Goal: Transaction & Acquisition: Book appointment/travel/reservation

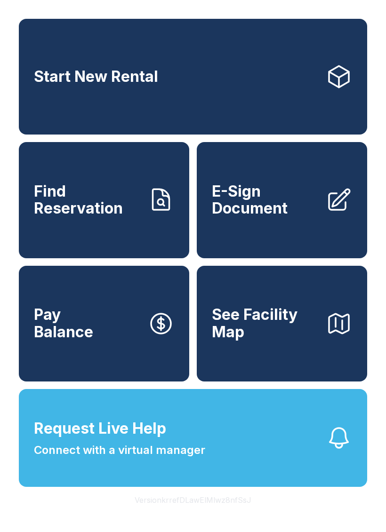
click at [141, 84] on span "Start New Rental" at bounding box center [96, 76] width 124 height 17
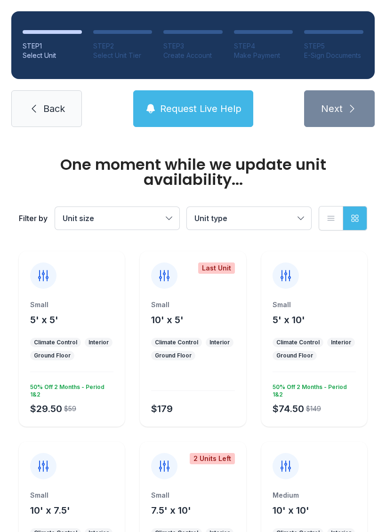
click at [49, 276] on icon at bounding box center [43, 275] width 15 height 15
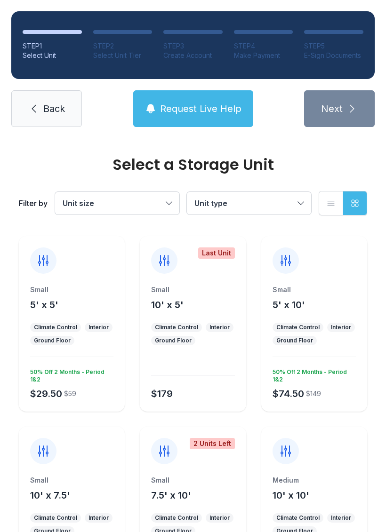
click at [45, 262] on icon at bounding box center [43, 260] width 15 height 15
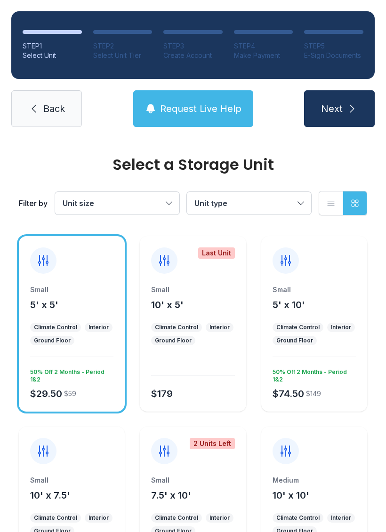
click at [319, 116] on button "Next" at bounding box center [339, 108] width 71 height 37
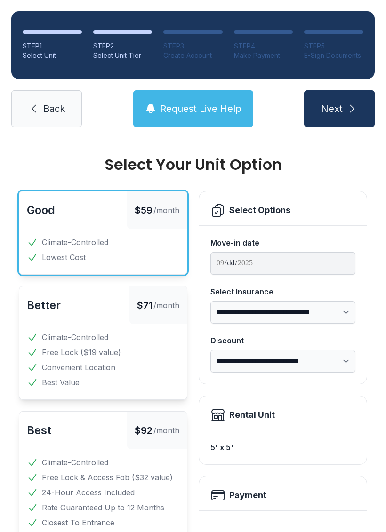
click at [350, 105] on icon "submit" at bounding box center [351, 108] width 11 height 11
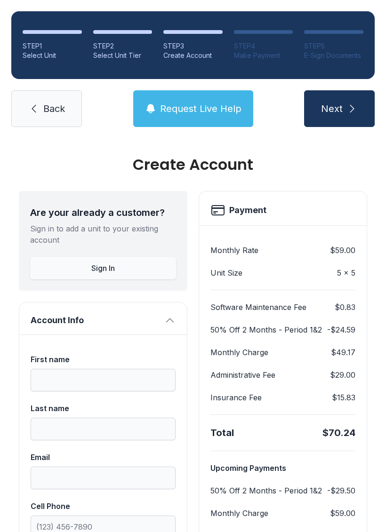
click at [39, 126] on link "Back" at bounding box center [46, 108] width 71 height 37
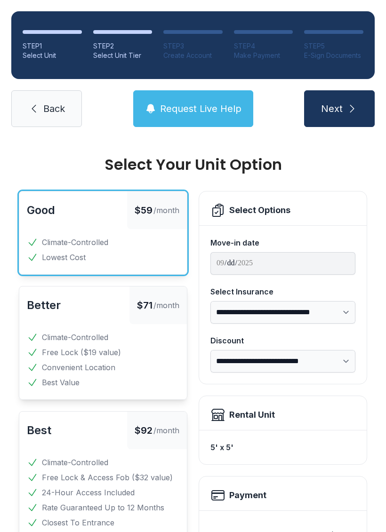
click at [49, 116] on link "Back" at bounding box center [46, 108] width 71 height 37
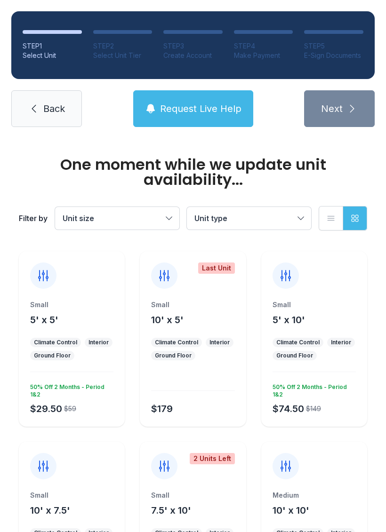
click at [68, 108] on link "Back" at bounding box center [46, 108] width 71 height 37
